Goal: Browse casually

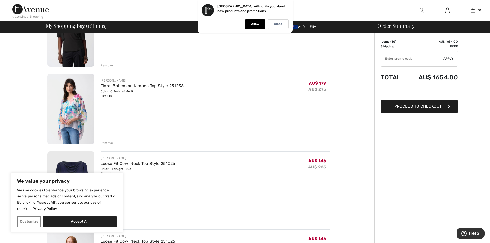
scroll to position [129, 0]
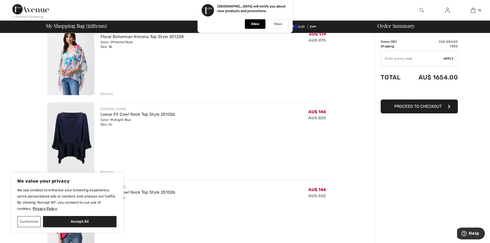
click at [104, 94] on div "Remove" at bounding box center [107, 94] width 13 height 5
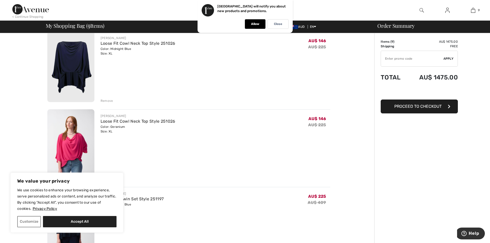
scroll to position [173, 0]
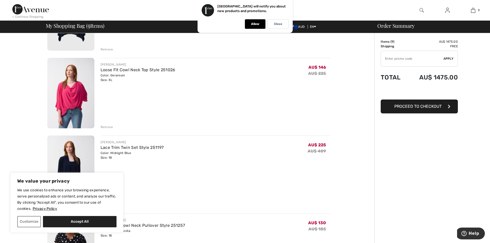
drag, startPoint x: 105, startPoint y: 128, endPoint x: 242, endPoint y: 137, distance: 136.9
click at [105, 127] on div "Remove" at bounding box center [107, 127] width 13 height 5
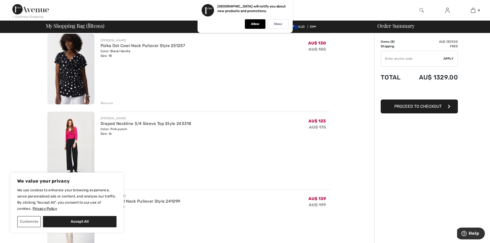
scroll to position [276, 0]
click at [107, 103] on div "Remove" at bounding box center [107, 102] width 13 height 5
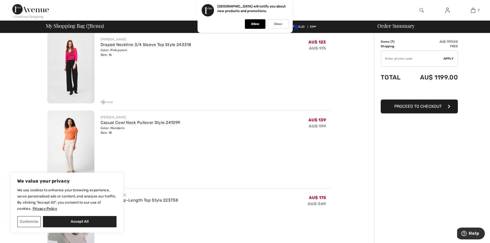
click at [104, 100] on div "Remove" at bounding box center [107, 102] width 13 height 5
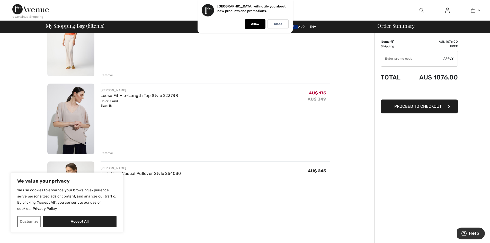
scroll to position [353, 0]
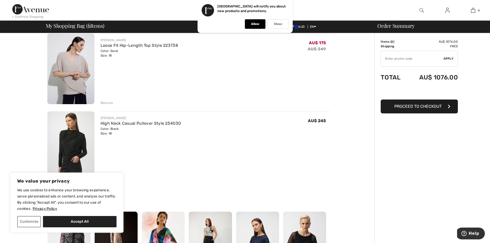
click at [109, 102] on div "Remove" at bounding box center [107, 103] width 13 height 5
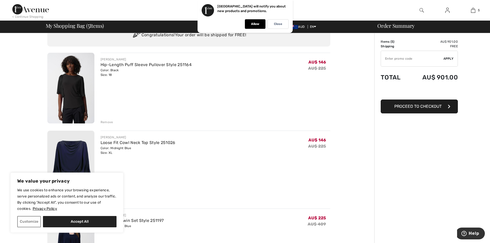
scroll to position [0, 0]
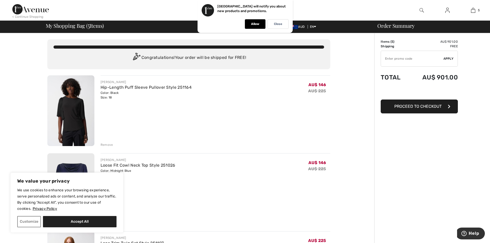
click at [103, 145] on div "Remove" at bounding box center [107, 144] width 13 height 5
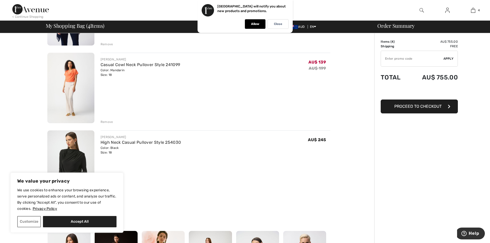
scroll to position [180, 0]
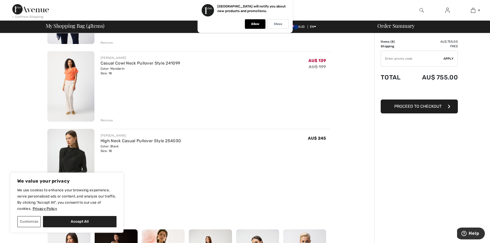
click at [102, 119] on div "Remove" at bounding box center [107, 120] width 13 height 5
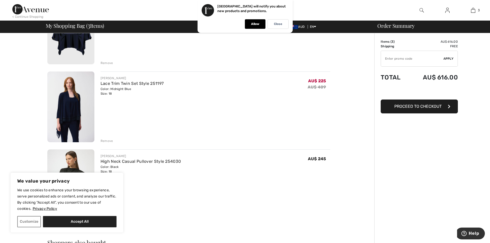
scroll to position [0, 0]
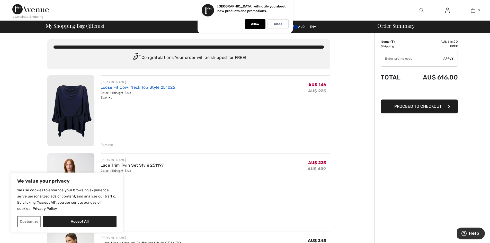
click at [126, 89] on link "Loose Fit Cowl Neck Top Style 251026" at bounding box center [138, 87] width 75 height 5
click at [110, 144] on div "Remove" at bounding box center [107, 144] width 13 height 5
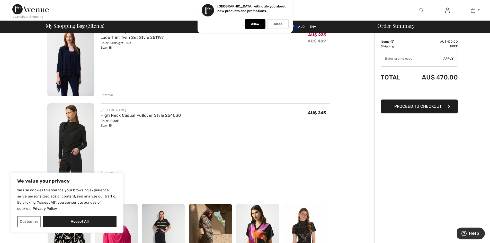
scroll to position [51, 0]
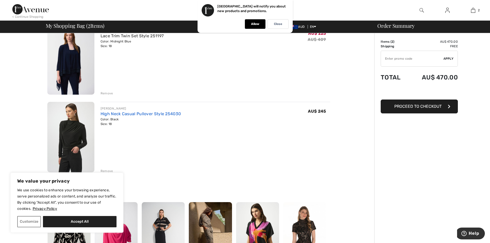
click at [140, 115] on link "High Neck Casual Pullover Style 254030" at bounding box center [141, 113] width 80 height 5
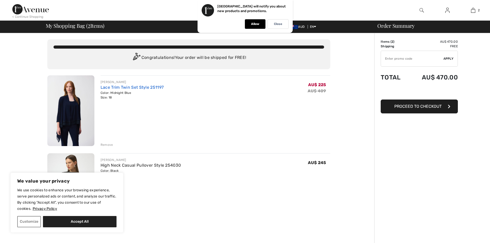
drag, startPoint x: 114, startPoint y: 88, endPoint x: 119, endPoint y: 89, distance: 4.9
click at [114, 88] on link "Lace Trim Twin Set Style 251197" at bounding box center [132, 87] width 63 height 5
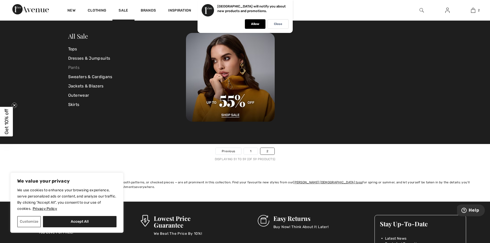
click at [74, 67] on link "Pants" at bounding box center [127, 67] width 118 height 9
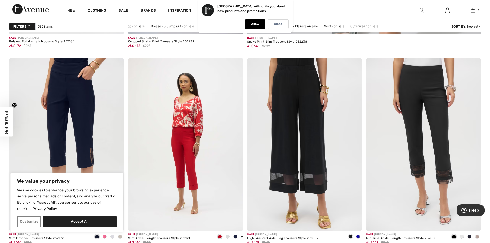
scroll to position [412, 0]
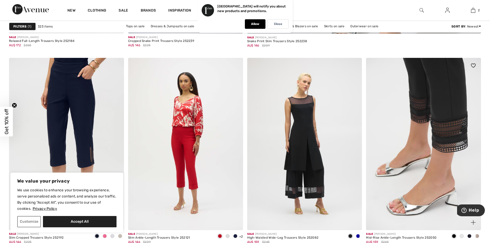
click at [429, 129] on img at bounding box center [423, 144] width 115 height 172
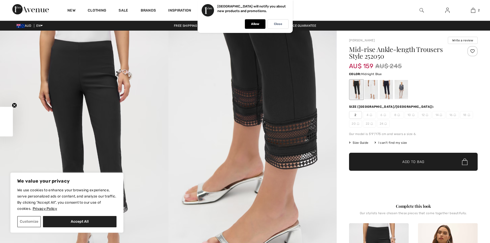
click at [387, 88] on div at bounding box center [386, 89] width 13 height 19
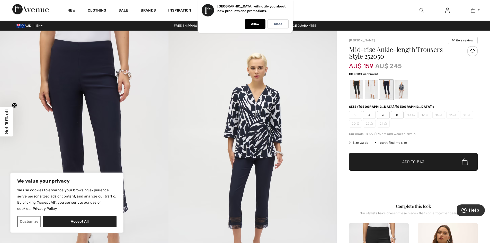
drag, startPoint x: 399, startPoint y: 90, endPoint x: 341, endPoint y: 107, distance: 60.4
click at [399, 90] on div at bounding box center [401, 89] width 13 height 19
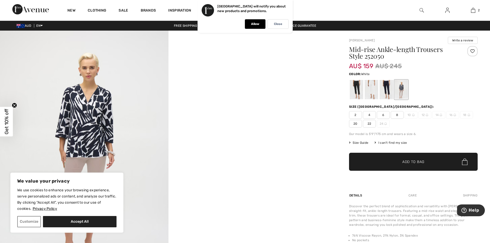
click at [372, 87] on div at bounding box center [371, 89] width 13 height 19
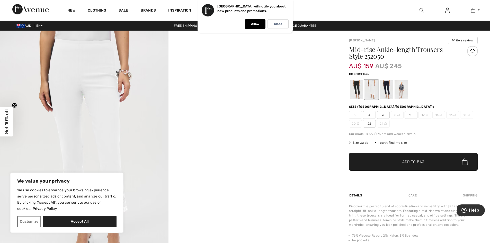
click at [355, 90] on div at bounding box center [356, 89] width 13 height 19
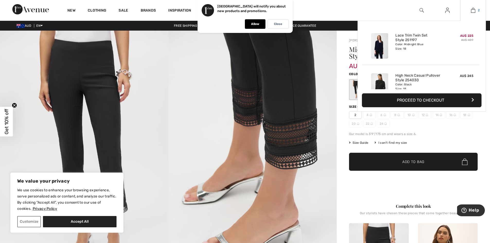
click at [475, 10] on img at bounding box center [473, 10] width 4 height 6
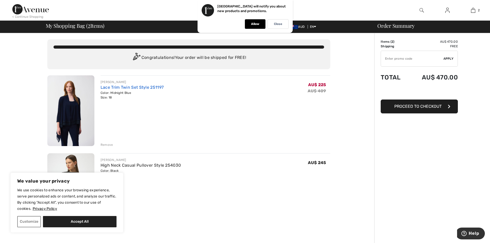
click at [134, 87] on link "Lace Trim Twin Set Style 251197" at bounding box center [132, 87] width 63 height 5
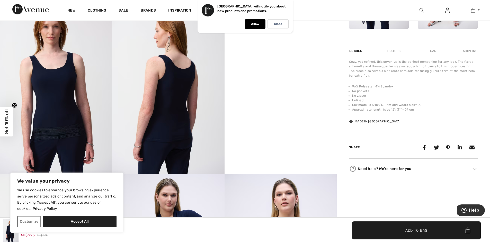
scroll to position [283, 0]
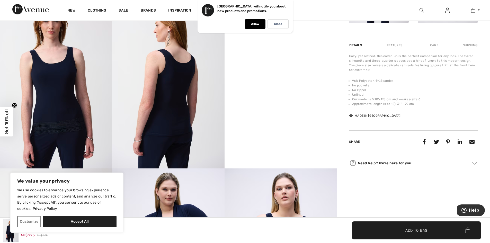
click at [62, 102] on img at bounding box center [56, 84] width 112 height 168
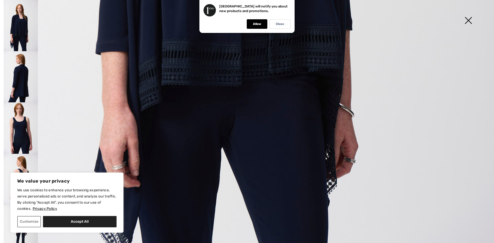
scroll to position [491, 0]
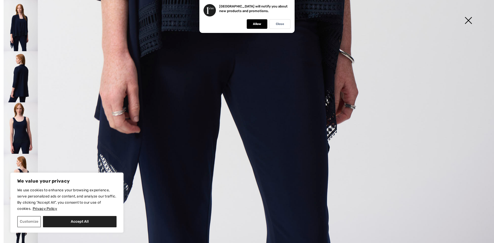
click at [469, 21] on img at bounding box center [468, 21] width 26 height 26
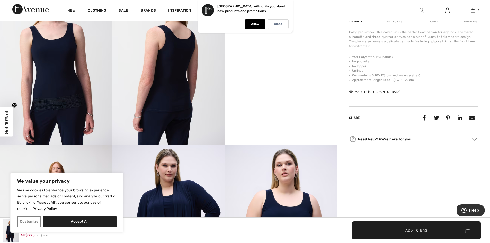
scroll to position [412, 0]
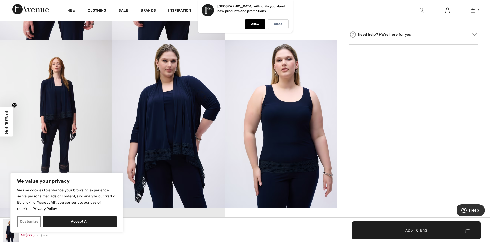
click at [283, 142] on img at bounding box center [281, 124] width 112 height 168
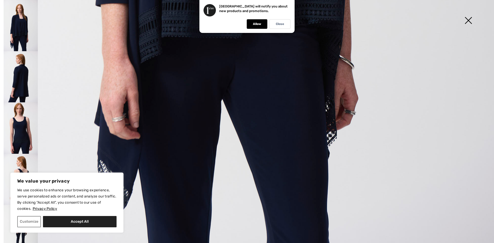
scroll to position [491, 0]
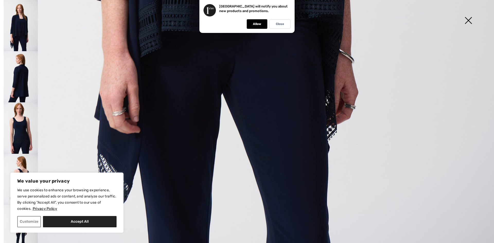
click at [25, 130] on img at bounding box center [21, 127] width 34 height 51
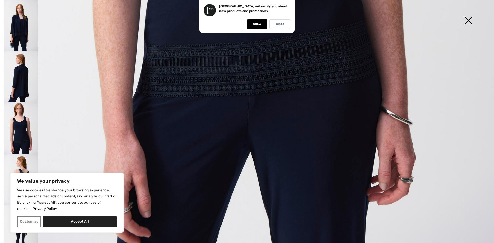
click at [469, 21] on img at bounding box center [468, 21] width 26 height 26
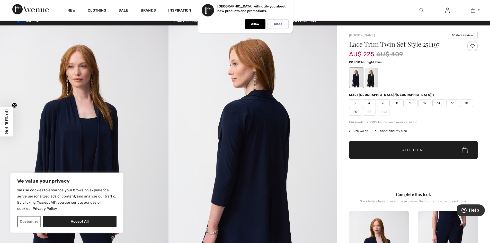
scroll to position [0, 0]
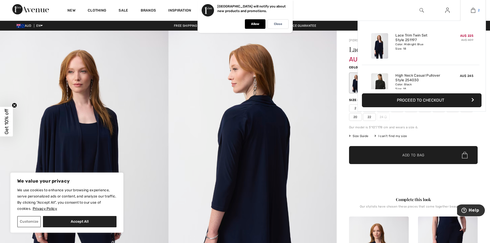
click at [475, 9] on img at bounding box center [473, 10] width 4 height 6
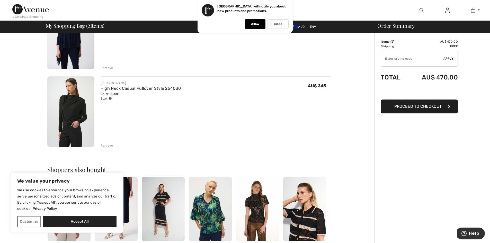
scroll to position [77, 0]
click at [119, 89] on link "High Neck Casual Pullover Style 254030" at bounding box center [141, 88] width 80 height 5
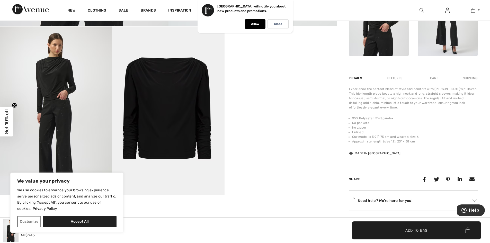
scroll to position [257, 0]
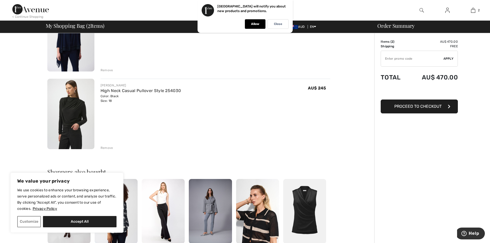
scroll to position [77, 0]
